Goal: Use online tool/utility: Utilize a website feature to perform a specific function

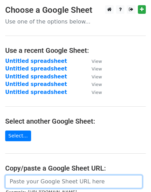
click at [69, 182] on input "url" at bounding box center [73, 182] width 137 height 13
paste input "[URL][DOMAIN_NAME]"
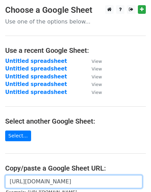
scroll to position [0, 145]
type input "[URL][DOMAIN_NAME]"
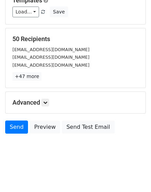
scroll to position [77, 0]
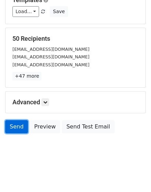
click at [16, 128] on link "Send" at bounding box center [16, 126] width 23 height 13
